Goal: Find specific page/section: Find specific page/section

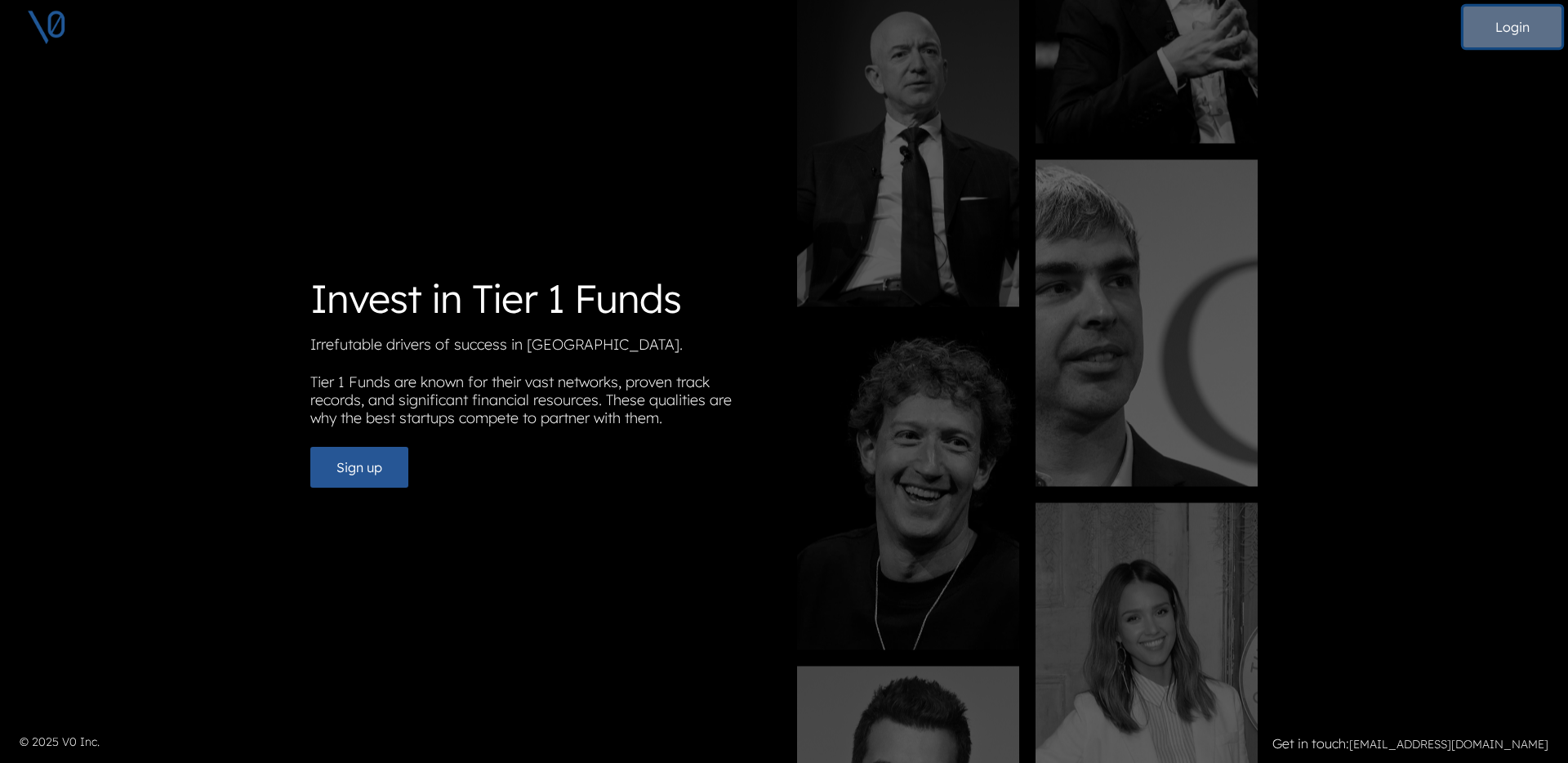
click at [1500, 32] on button "Login" at bounding box center [1513, 27] width 98 height 41
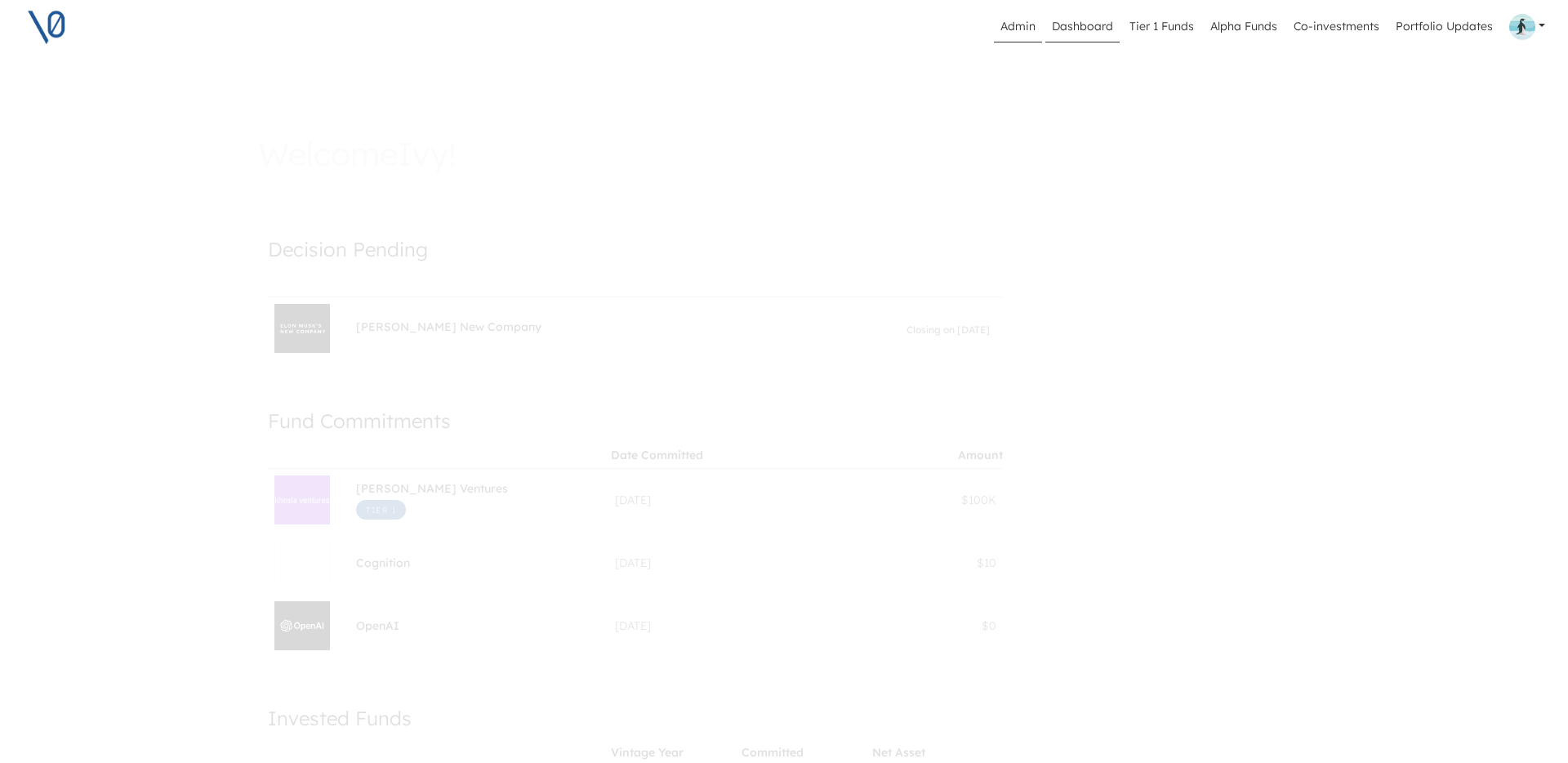
click at [1022, 27] on link "Admin" at bounding box center [1018, 27] width 48 height 31
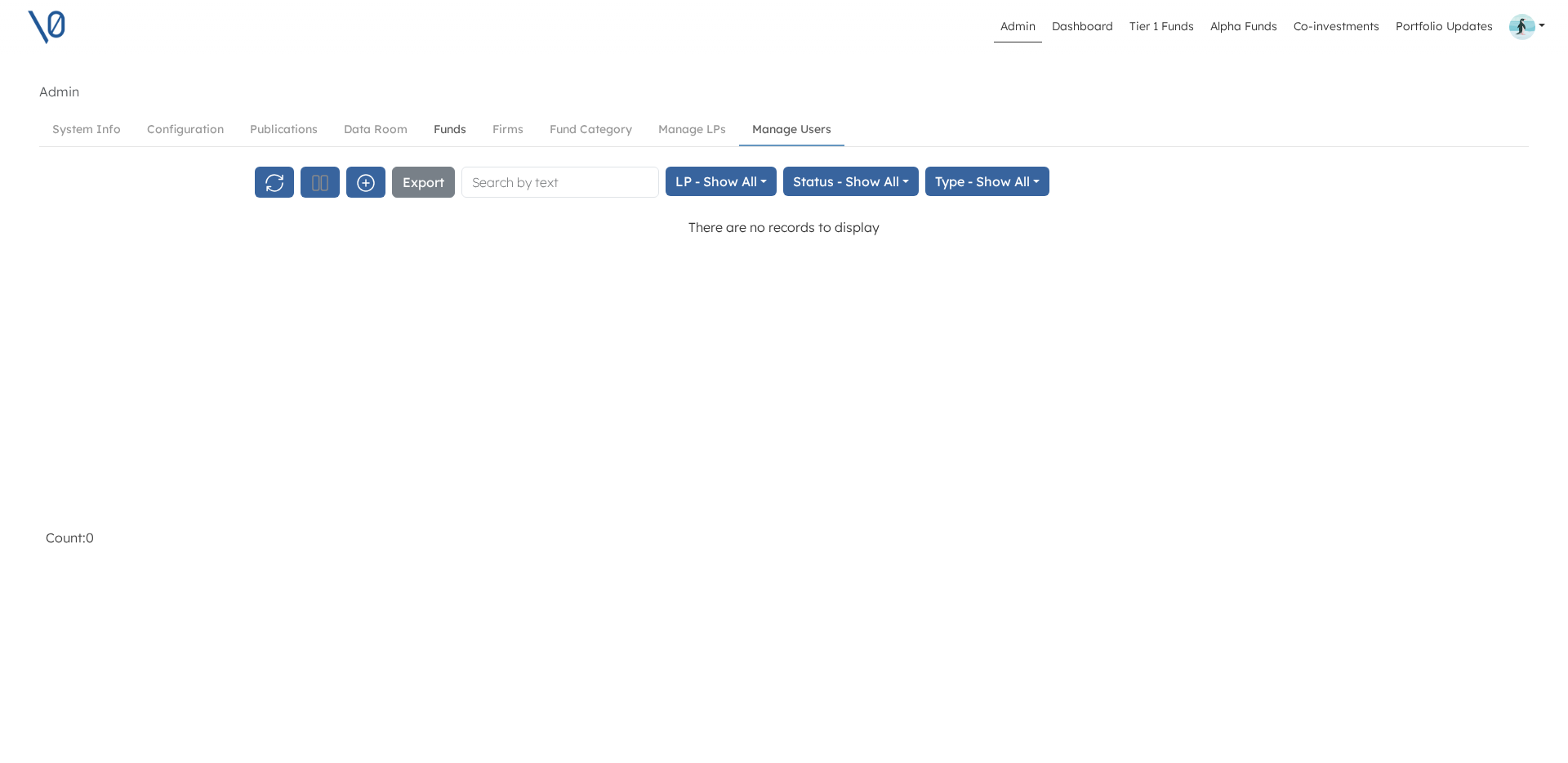
click at [448, 133] on link "Funds" at bounding box center [450, 130] width 59 height 30
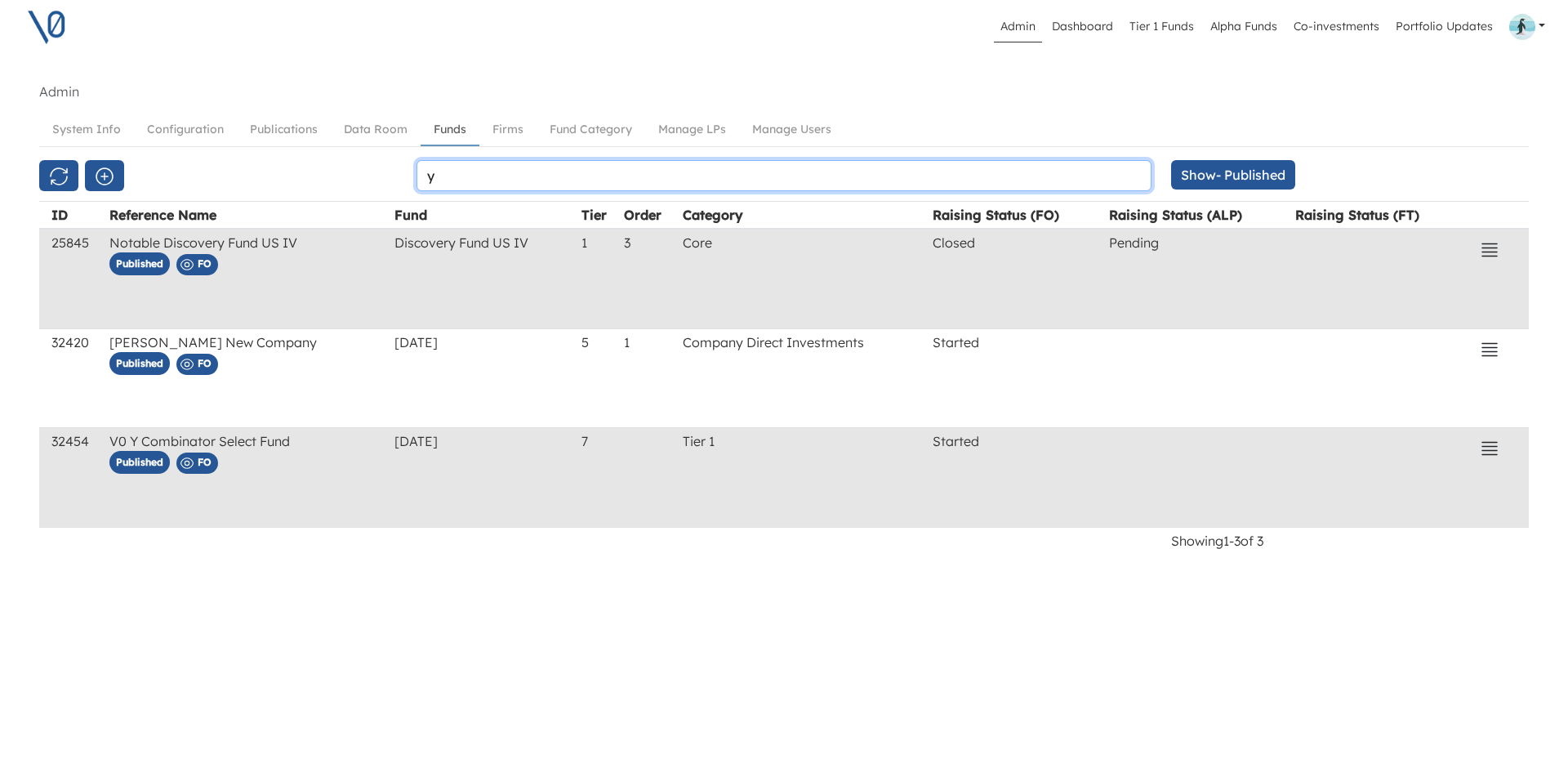
click at [489, 183] on input "y" at bounding box center [784, 175] width 735 height 31
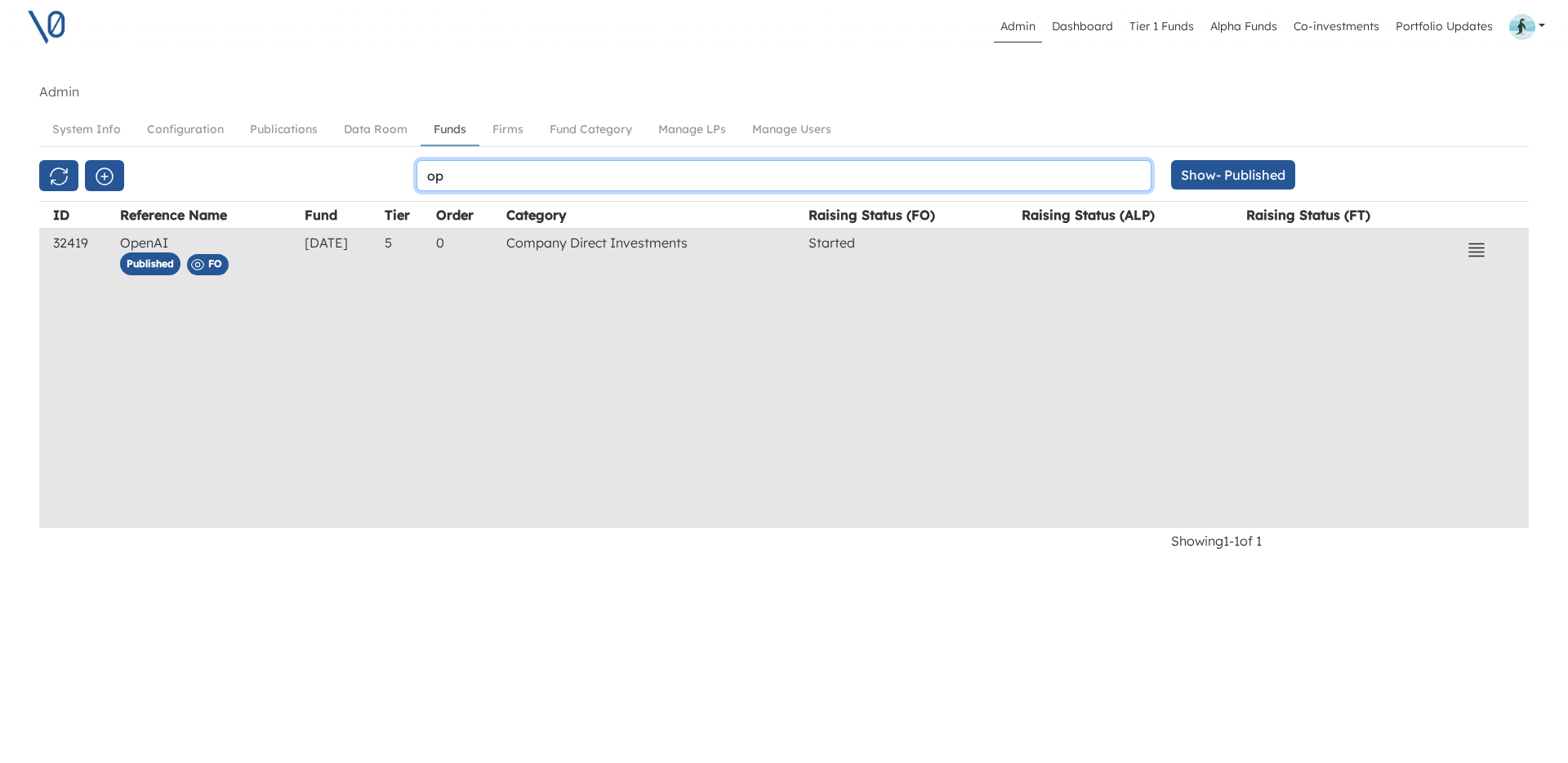
type input "o"
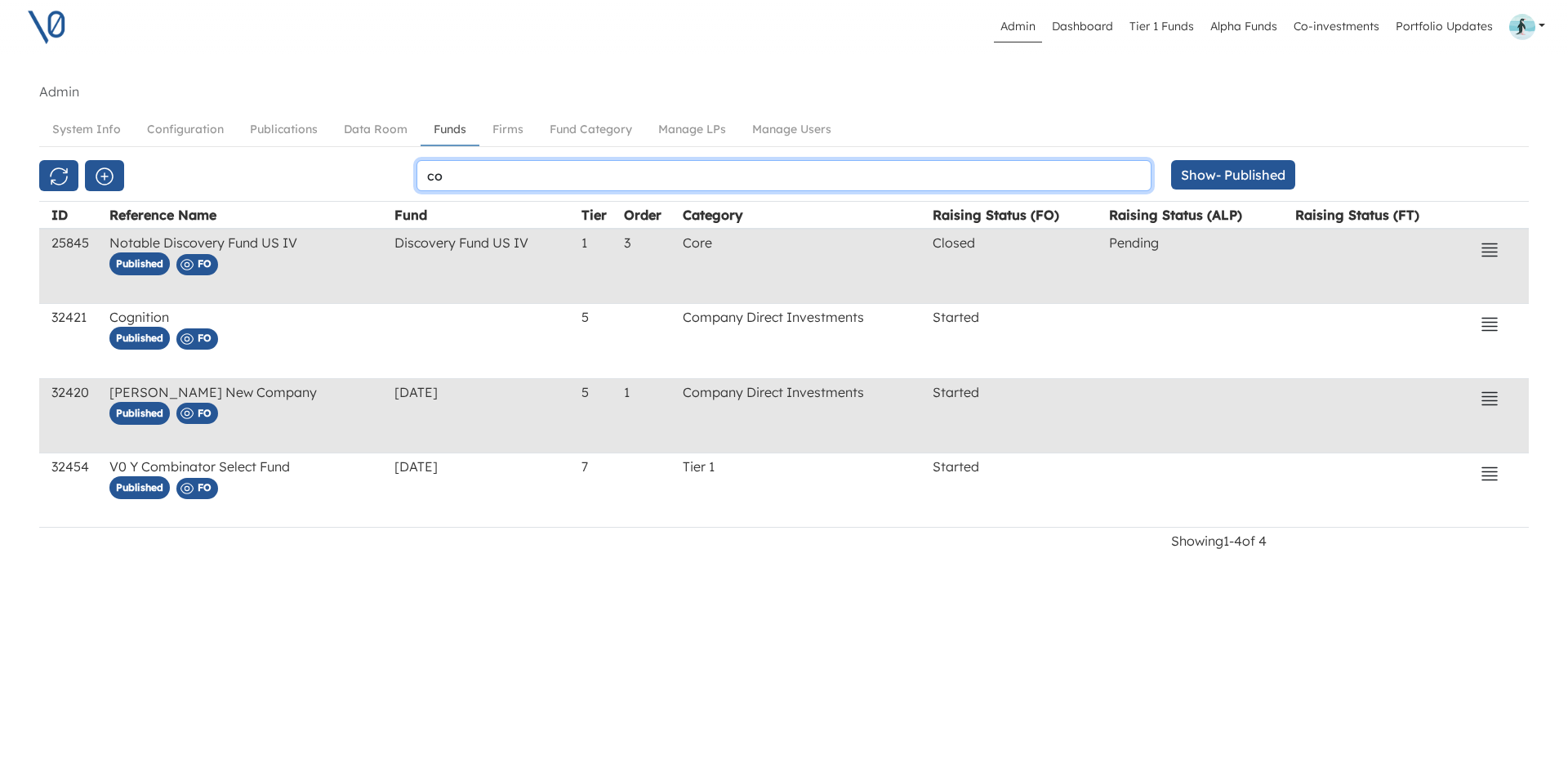
click at [756, 174] on input "co" at bounding box center [784, 175] width 735 height 31
type input "c"
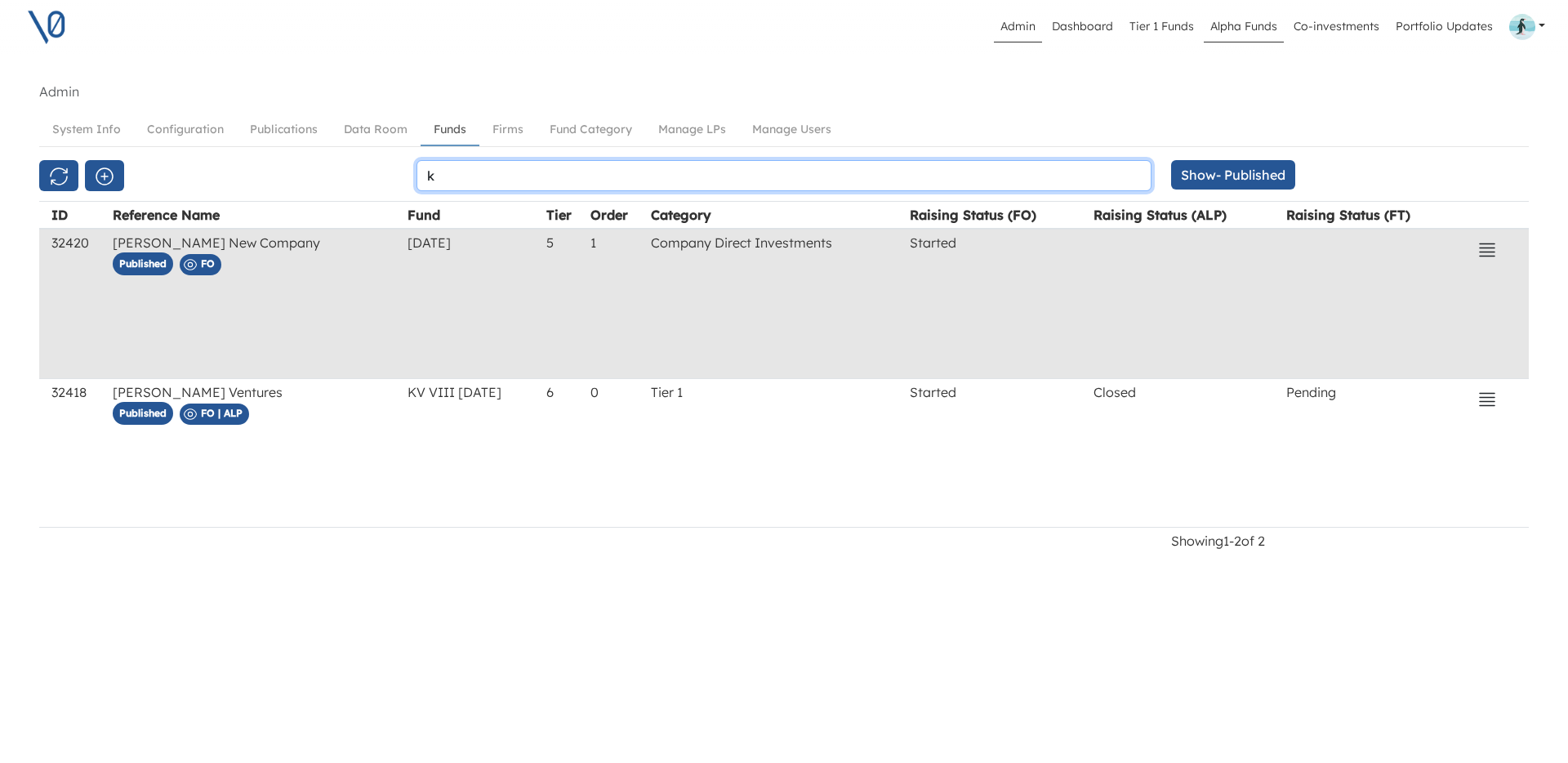
type input "k"
